Goal: Check status: Check status

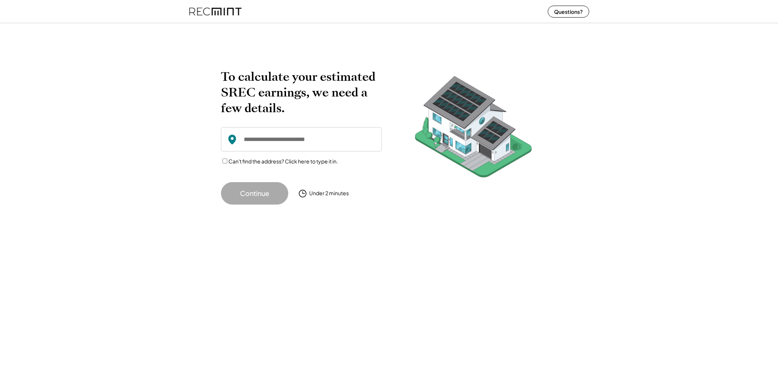
click at [232, 11] on img at bounding box center [215, 11] width 52 height 20
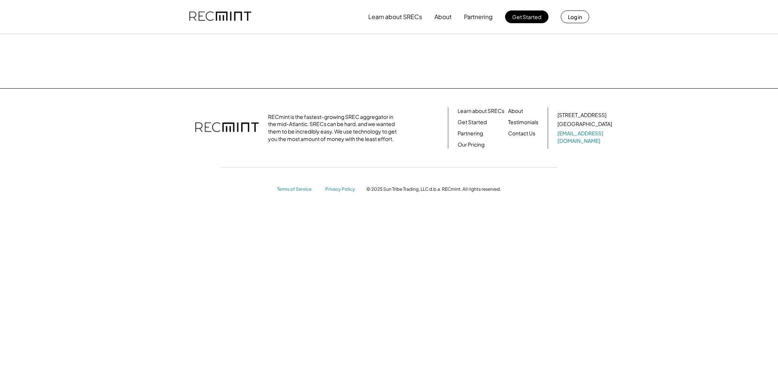
click at [578, 18] on button "Log in" at bounding box center [575, 16] width 28 height 13
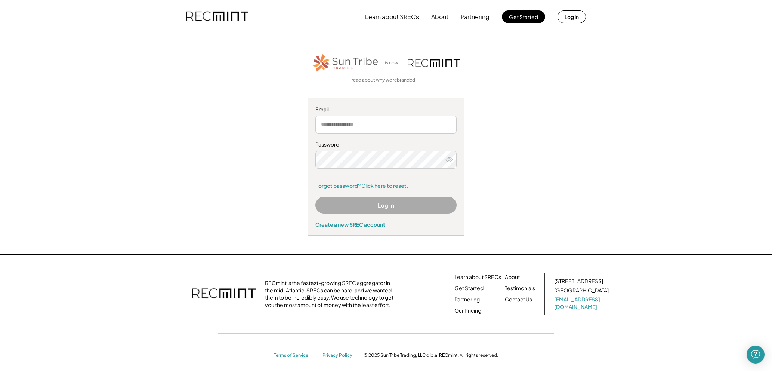
click at [399, 204] on button "Log In" at bounding box center [386, 205] width 141 height 17
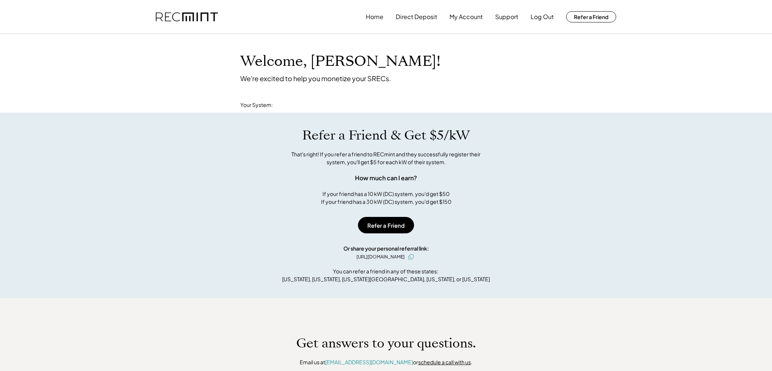
click at [377, 119] on div "Refer a Friend & Get $5/kW That's right! If you refer a friend to RECmint and t…" at bounding box center [386, 206] width 772 height 186
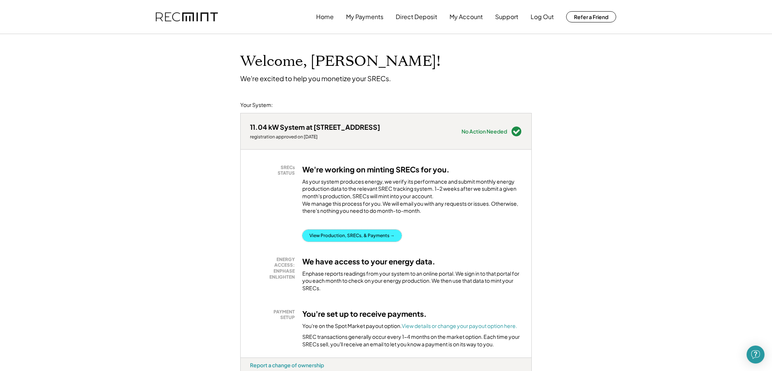
click at [341, 241] on button "View Production, SRECs, & Payments →" at bounding box center [351, 236] width 99 height 12
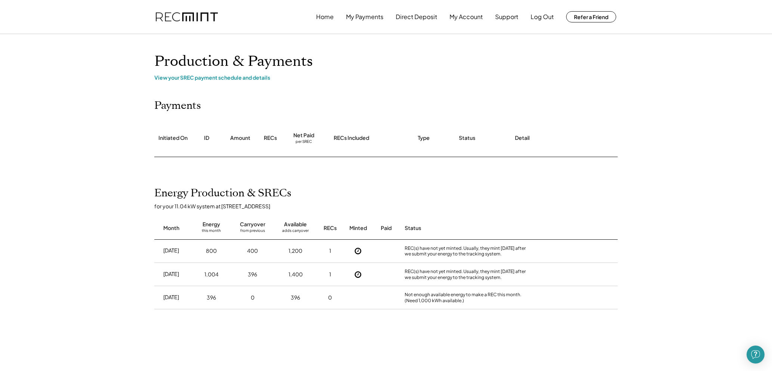
click at [200, 79] on div "View your SREC payment schedule and details" at bounding box center [386, 77] width 464 height 7
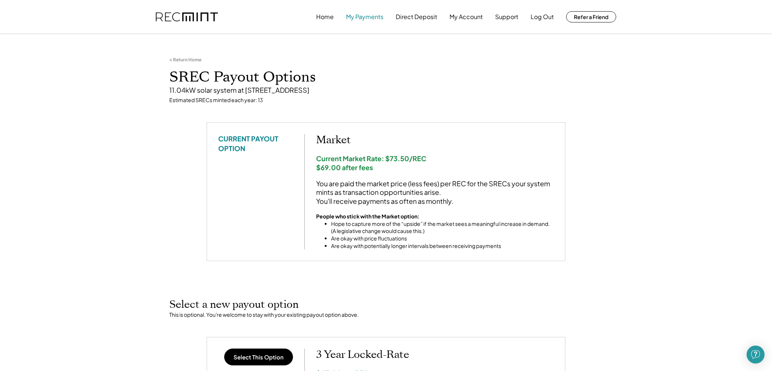
click at [367, 17] on button "My Payments" at bounding box center [364, 16] width 37 height 15
